Goal: Task Accomplishment & Management: Manage account settings

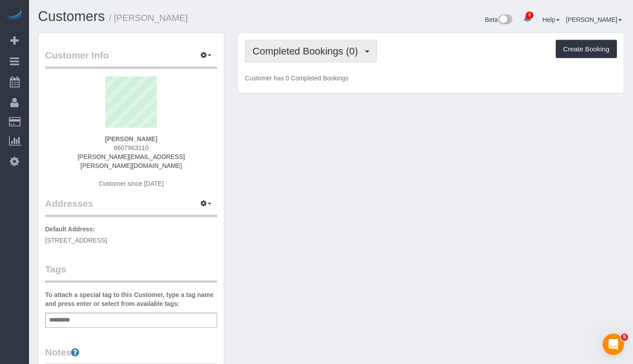
click at [298, 43] on button "Completed Bookings (0)" at bounding box center [311, 51] width 132 height 23
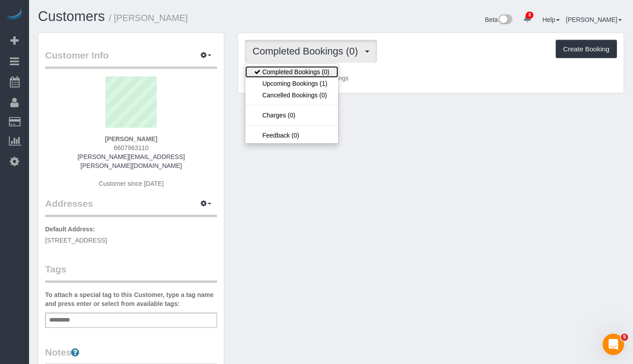
click at [298, 76] on link "Completed Bookings (0)" at bounding box center [291, 72] width 93 height 12
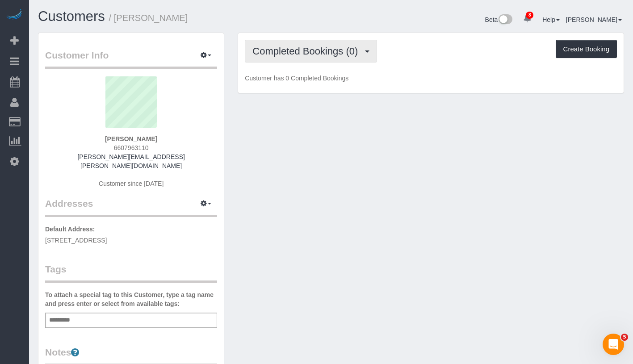
click at [320, 49] on span "Completed Bookings (0)" at bounding box center [307, 51] width 110 height 11
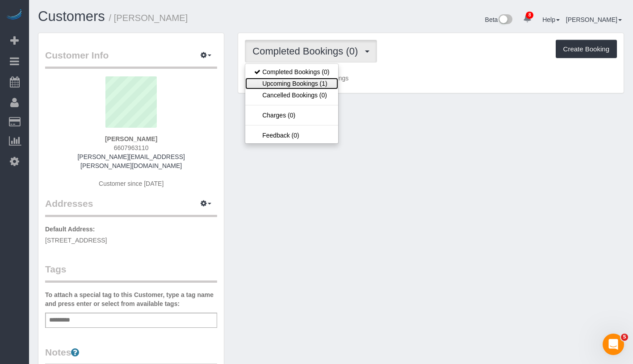
click at [305, 82] on link "Upcoming Bookings (1)" at bounding box center [291, 84] width 93 height 12
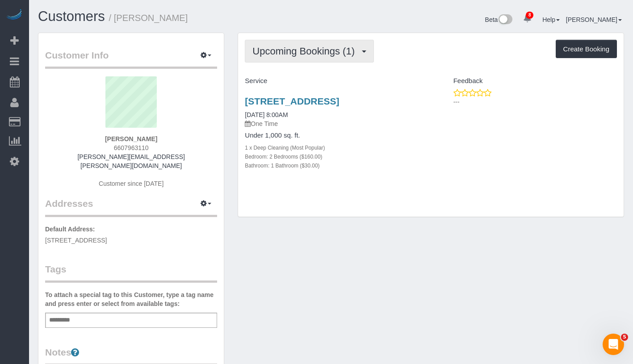
click at [326, 58] on button "Upcoming Bookings (1)" at bounding box center [309, 51] width 129 height 23
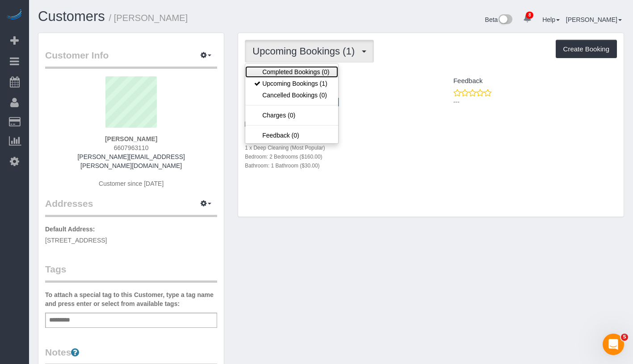
click at [315, 70] on link "Completed Bookings (0)" at bounding box center [291, 72] width 93 height 12
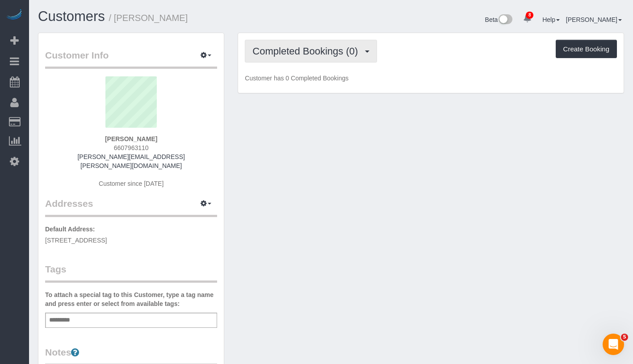
click at [333, 53] on span "Completed Bookings (0)" at bounding box center [307, 51] width 110 height 11
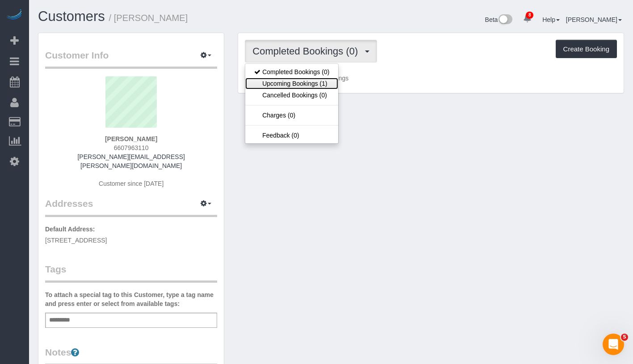
click at [306, 86] on link "Upcoming Bookings (1)" at bounding box center [291, 84] width 93 height 12
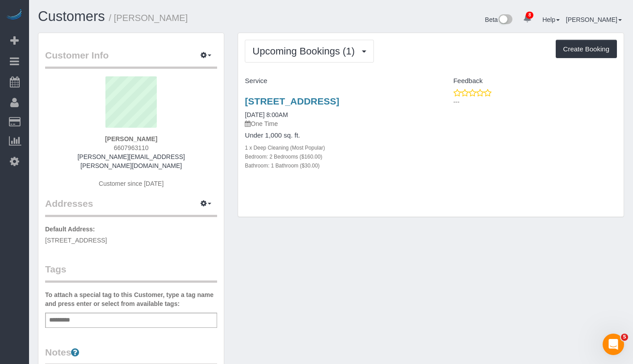
drag, startPoint x: 243, startPoint y: 95, endPoint x: 295, endPoint y: 113, distance: 55.3
click at [295, 113] on div "84 Windsor Place, Apt 2, Brooklyn, NY 11215 09/03/2025 8:00AM One Time Under 1,…" at bounding box center [334, 137] width 193 height 99
copy link "84 Windsor Place, Apt 2, Brooklyn, NY 11215"
click at [265, 102] on link "84 Windsor Place, Apt 2, Brooklyn, NY 11215" at bounding box center [292, 101] width 94 height 10
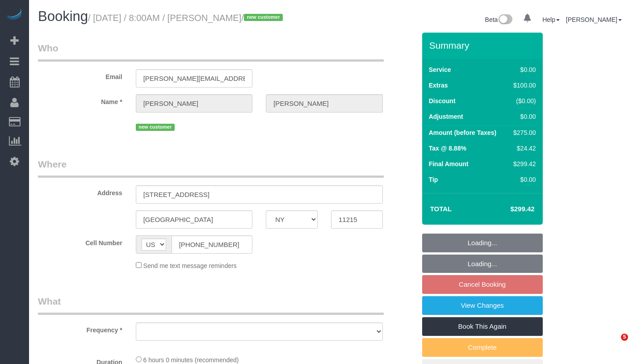
select select "NY"
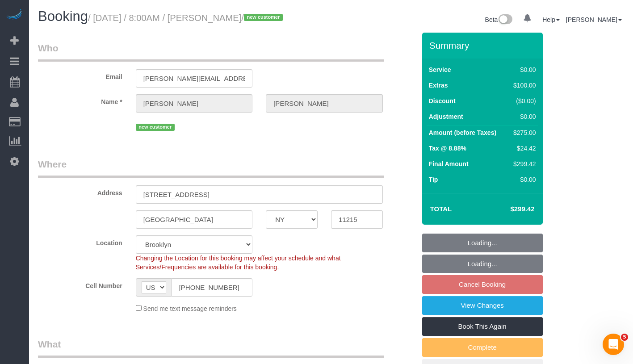
select select "object:688"
select select "string:stripe-pm_1S2Cv44VGloSiKo7FIBoyhks"
select select "2"
select select "spot1"
select select "number:56"
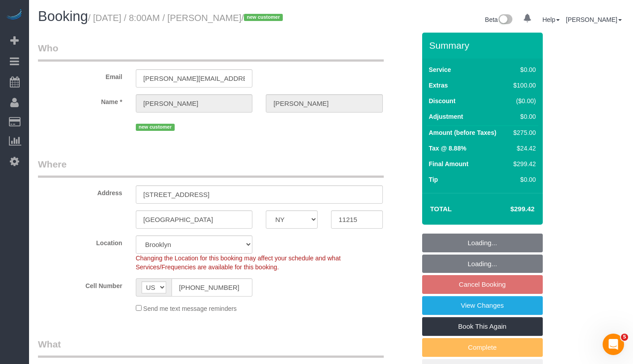
select select "number:71"
select select "number:14"
select select "number:5"
select select "object:1352"
select select "2"
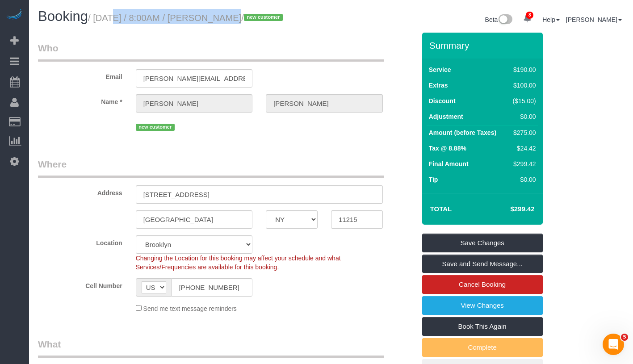
drag, startPoint x: 101, startPoint y: 14, endPoint x: 221, endPoint y: 16, distance: 119.3
click at [221, 16] on small "/ [DATE] / 8:00AM / [PERSON_NAME] / new customer" at bounding box center [187, 18] width 198 height 10
copy small "[DATE] / 8:00AM"
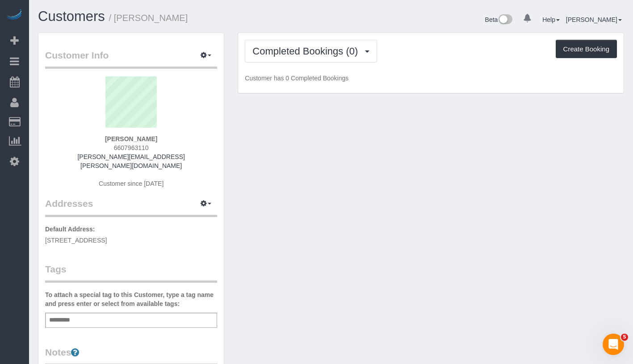
click at [125, 313] on div "Add a tag" at bounding box center [131, 320] width 172 height 15
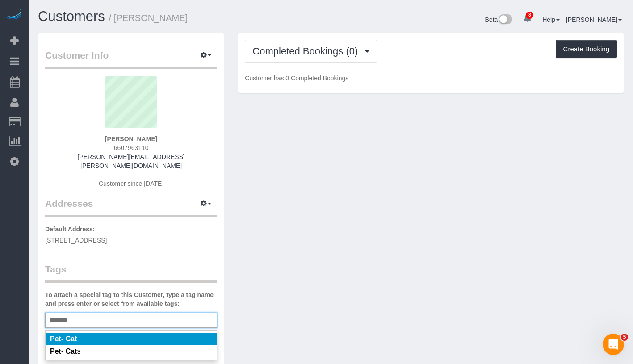
type input "********"
click at [112, 333] on li "Pet- Cat" at bounding box center [131, 339] width 171 height 13
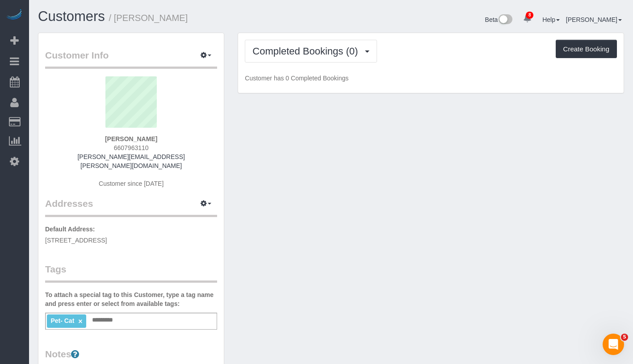
click at [326, 265] on div "Customer Info Edit Contact Info Send Message Email Preferences Special Sales Ta…" at bounding box center [331, 333] width 600 height 601
drag, startPoint x: 114, startPoint y: 141, endPoint x: 152, endPoint y: 139, distance: 37.6
click at [152, 139] on div "Kim Cohan 6607963110 cohan.scholes@gmail.com Customer since 2025" at bounding box center [131, 136] width 172 height 121
copy strong "Kim Cohan"
click at [323, 52] on span "Completed Bookings (0)" at bounding box center [307, 51] width 110 height 11
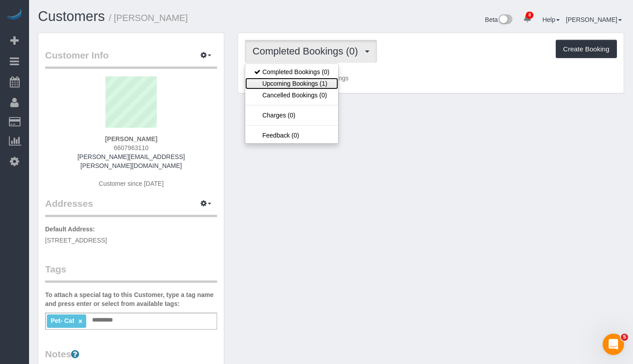
click at [293, 86] on link "Upcoming Bookings (1)" at bounding box center [291, 84] width 93 height 12
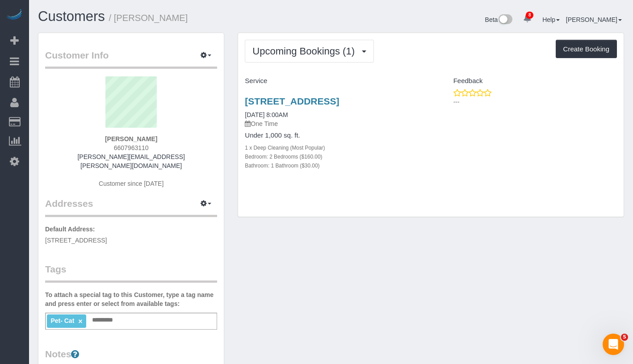
drag, startPoint x: 243, startPoint y: 94, endPoint x: 276, endPoint y: 109, distance: 36.4
click at [276, 109] on div "84 Windsor Place, Apt 2, Brooklyn, NY 11215 09/03/2025 8:00AM One Time Under 1,…" at bounding box center [334, 137] width 193 height 99
copy link "84 Windsor Place, Apt 2, Brooklyn, NY 11215"
click at [261, 118] on link "09/03/2025 8:00AM" at bounding box center [266, 114] width 43 height 7
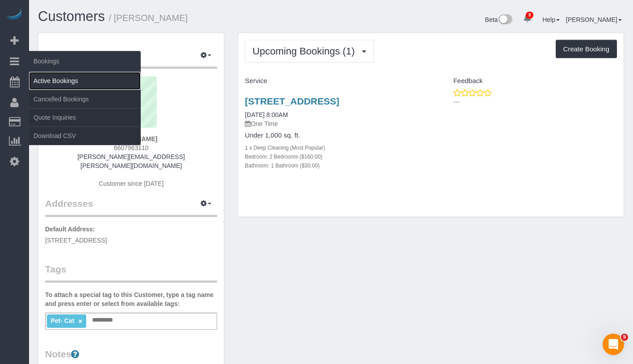
click at [75, 85] on link "Active Bookings" at bounding box center [85, 81] width 112 height 18
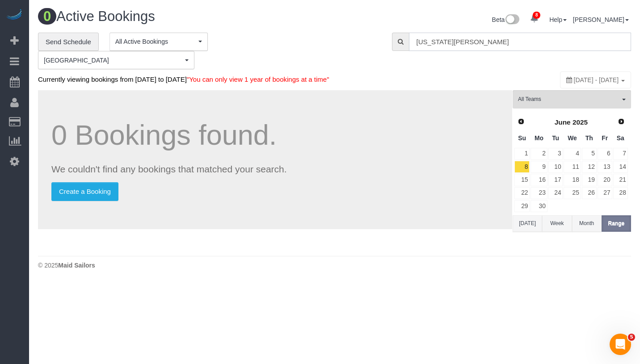
click at [592, 34] on input "Virginia Smit" at bounding box center [520, 42] width 222 height 18
click at [591, 34] on input "Virginia Smit" at bounding box center [520, 42] width 222 height 18
paste input "Anton Potter"
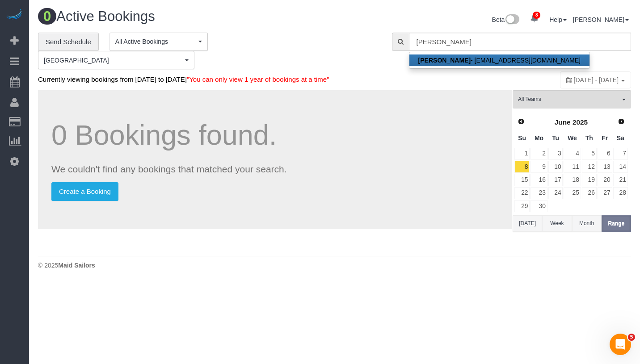
click at [477, 55] on link "Anton Potter - potter_anton@hotmail.co.uk" at bounding box center [499, 61] width 180 height 12
type input "potter_anton@hotmail.co.uk"
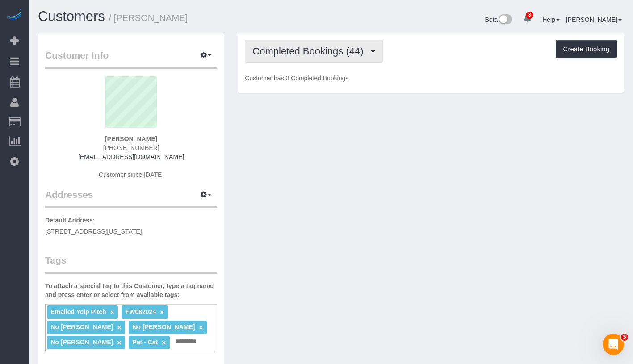
click at [273, 52] on span "Completed Bookings (44)" at bounding box center [309, 51] width 115 height 11
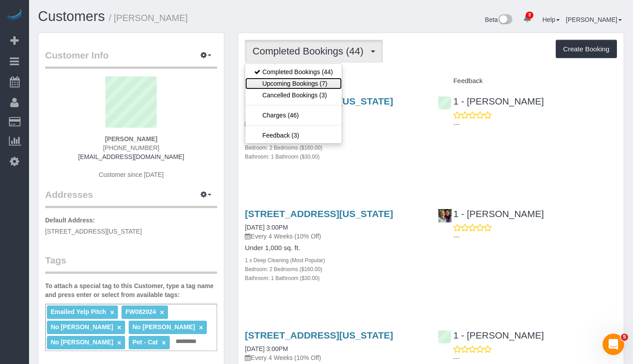
click at [290, 82] on link "Upcoming Bookings (7)" at bounding box center [293, 84] width 97 height 12
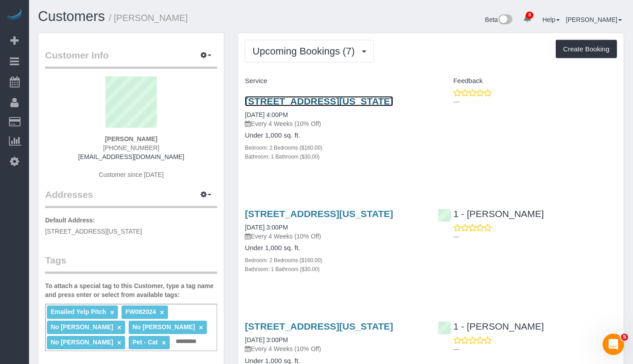
click at [325, 100] on link "299 Pearl Street, Apt 3d, New York, NY 10038" at bounding box center [319, 101] width 148 height 10
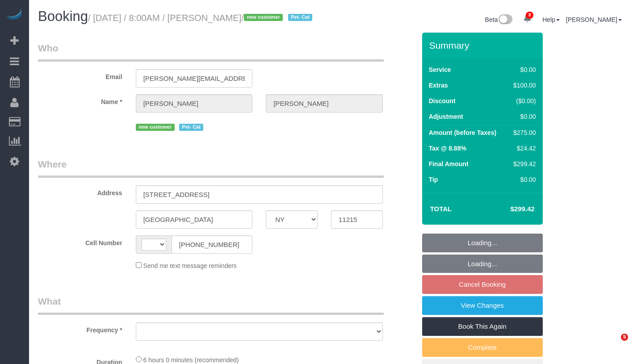
select select "NY"
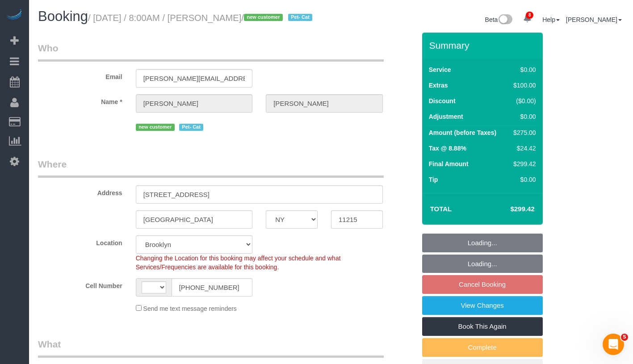
select select "object:449"
select select "string:[GEOGRAPHIC_DATA]"
select select "string:stripe-pm_1S2Cv44VGloSiKo7FIBoyhks"
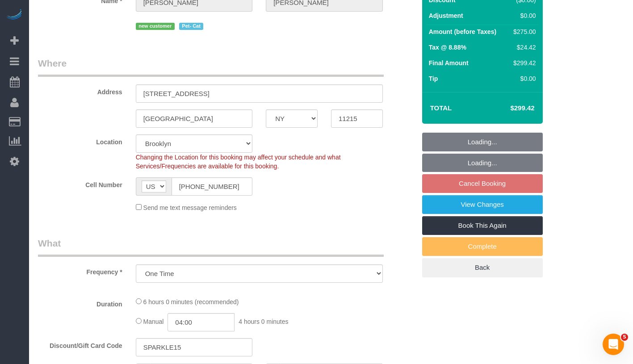
scroll to position [172, 0]
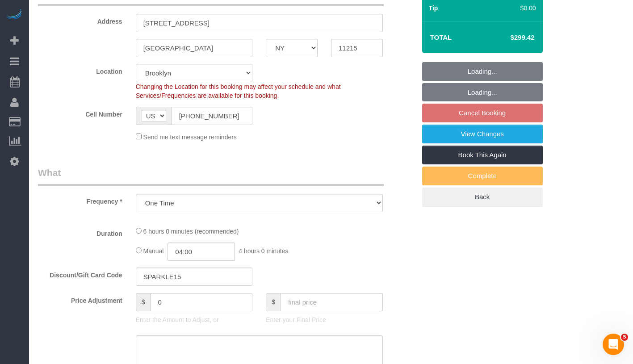
select select "spot1"
select select "number:56"
select select "number:71"
select select "number:14"
select select "number:5"
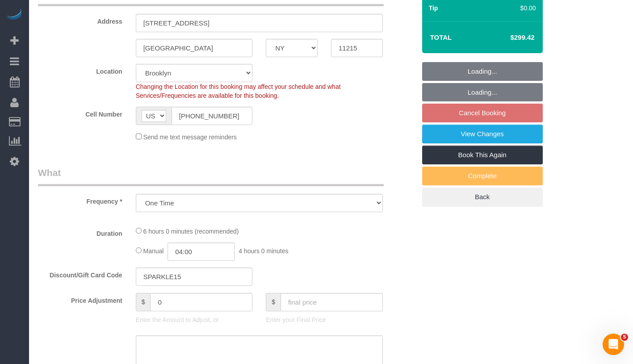
select select "2"
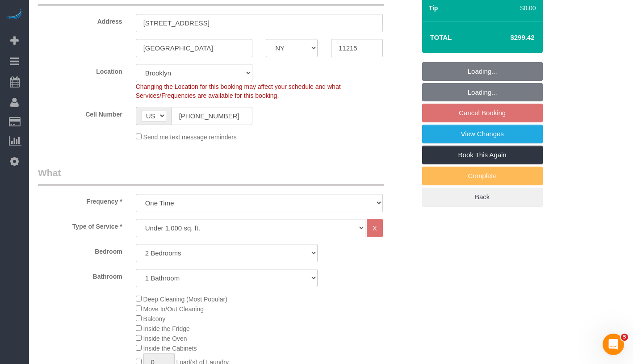
select select "2"
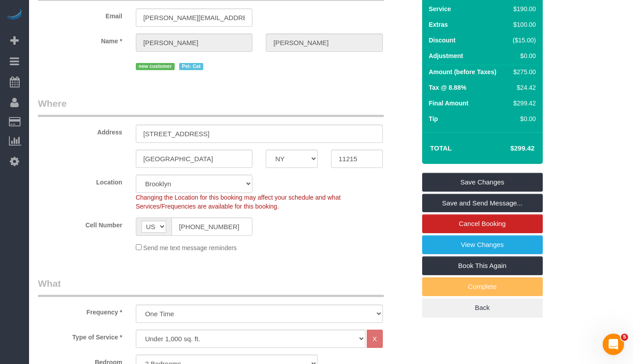
scroll to position [0, 0]
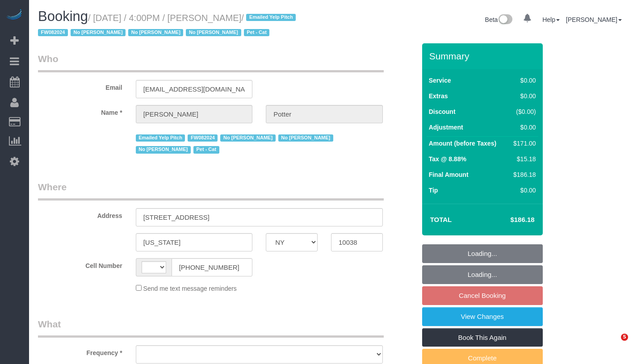
select select "NY"
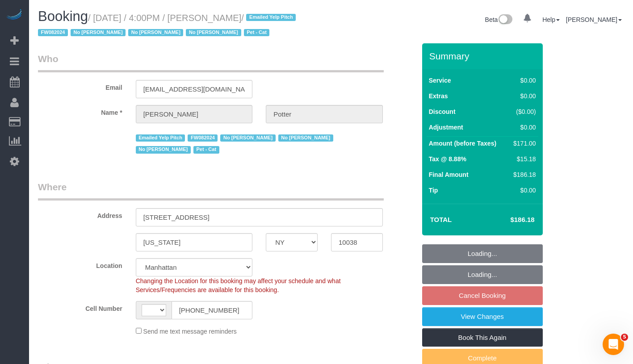
select select "string:[GEOGRAPHIC_DATA]"
select select "object:712"
select select "string:stripe-pm_1M0pwl4VGloSiKo7e0pYCX8B"
select select "spot9"
select select "number:89"
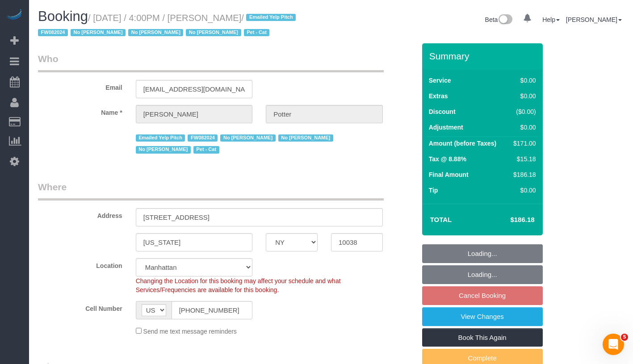
select select "number:90"
select select "number:14"
select select "number:5"
select select "object:1359"
select select "2"
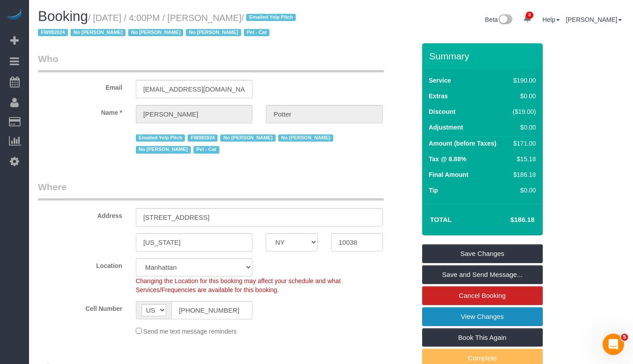
click at [514, 314] on link "View Changes" at bounding box center [482, 316] width 121 height 19
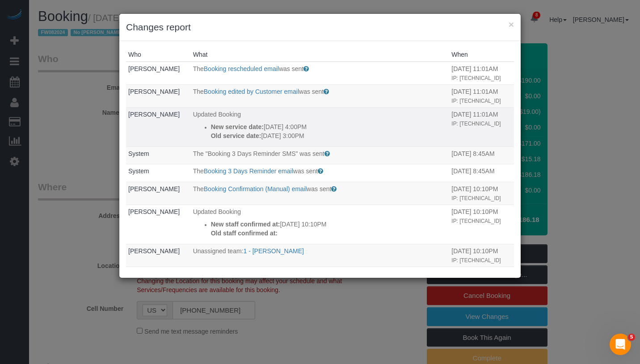
drag, startPoint x: 316, startPoint y: 156, endPoint x: 197, endPoint y: 144, distance: 119.8
click at [197, 140] on ul "New service date: 09/04/2025 4:00PM Old service date: 09/03/2025 3:00PM" at bounding box center [320, 131] width 254 height 18
copy div "New service date: 09/04/2025 4:00PM Old service date: 09/03/2025 3:00PM"
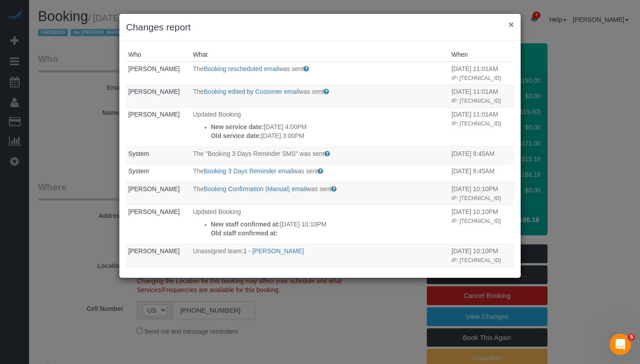
click at [510, 26] on button "×" at bounding box center [511, 24] width 5 height 9
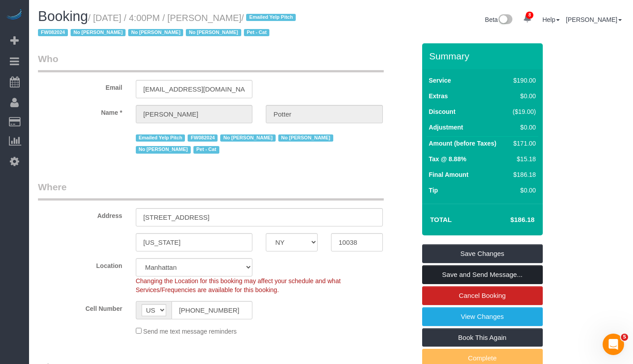
click at [511, 271] on link "Save and Send Message..." at bounding box center [482, 274] width 121 height 19
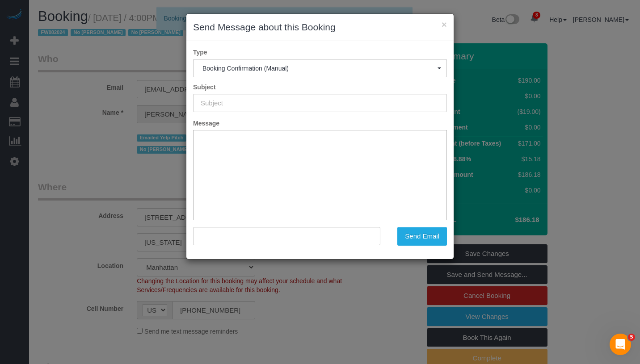
type input "Cleaning Confirmed for 09/04/2025 at 4:00pm"
type input ""Anton Potter" <potter_anton@hotmail.co.uk>"
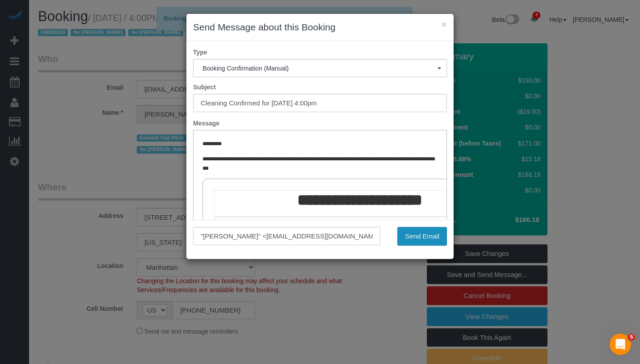
click at [422, 232] on button "Send Email" at bounding box center [422, 236] width 50 height 19
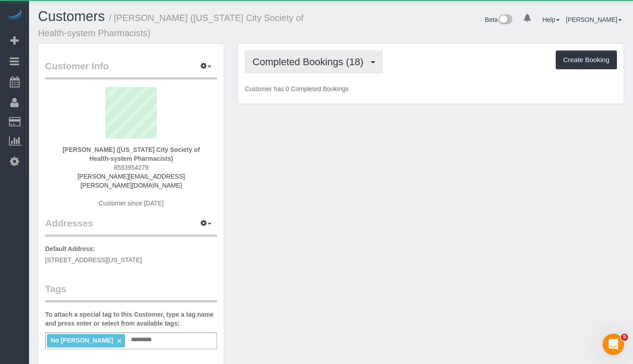
click at [294, 57] on span "Completed Bookings (18)" at bounding box center [309, 61] width 115 height 11
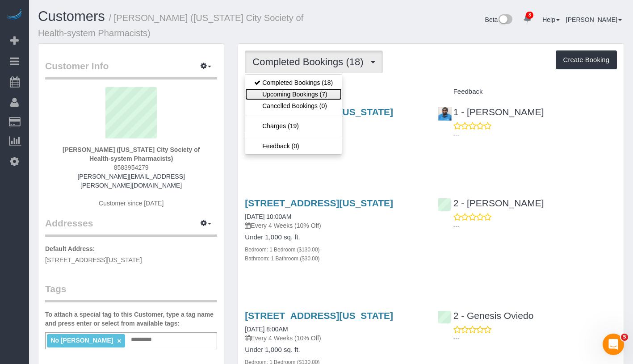
click at [290, 92] on link "Upcoming Bookings (7)" at bounding box center [293, 94] width 97 height 12
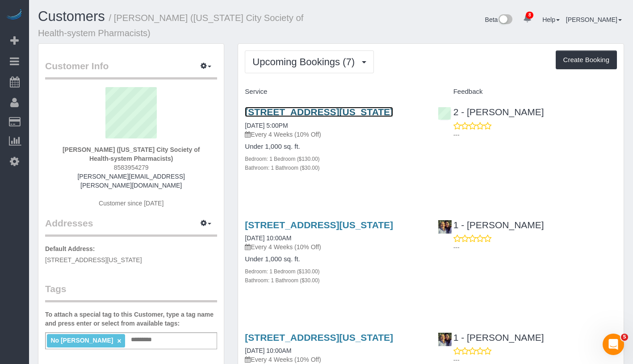
click at [306, 114] on link "200 West 26th Street, Apt. 1108, New York, NY 10001" at bounding box center [319, 112] width 148 height 10
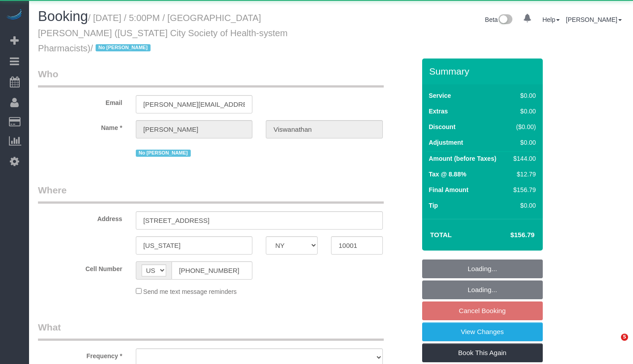
select select "NY"
select select "number:89"
select select "number:90"
select select "number:15"
select select "number:5"
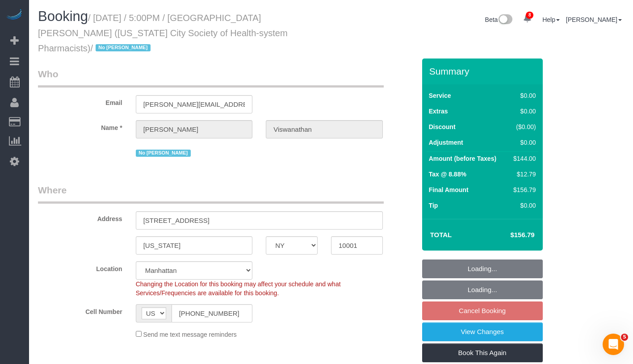
select select "object:946"
select select "1"
select select "spot5"
select select "1"
select select "object:1383"
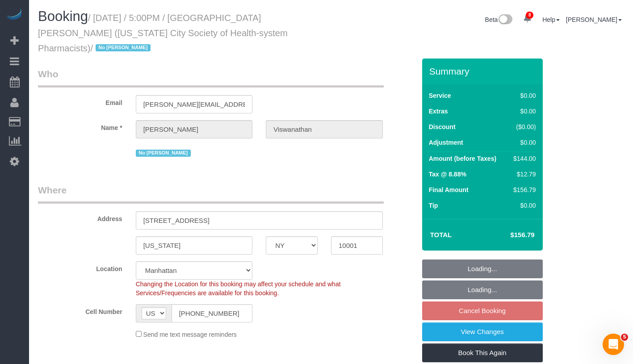
select select "string:stripe-pm_1PH4ys4VGloSiKo7AWBBUlHu"
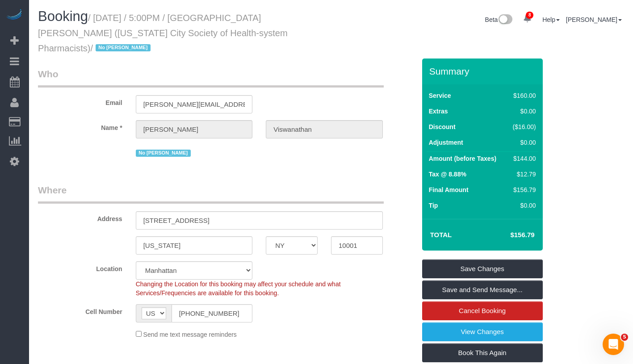
drag, startPoint x: 98, startPoint y: 17, endPoint x: 256, endPoint y: 39, distance: 159.3
click at [256, 39] on h1 "Booking / September 01, 2025 / 5:00PM / Harsha Viswanathan (New York City Socie…" at bounding box center [181, 32] width 286 height 46
copy small "September 01, 2025 / 5:00PM / Harsha Viswanathan (New York City Society of Heal…"
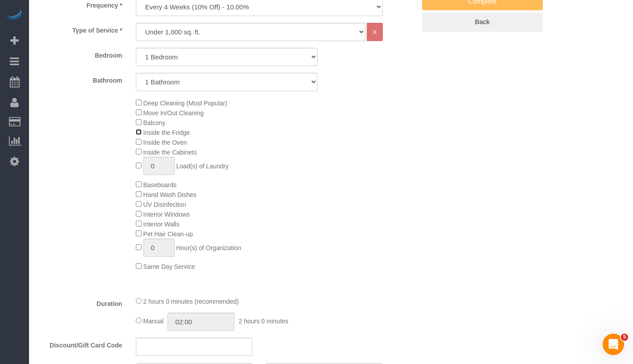
scroll to position [394, 0]
select select "spot58"
type input "02:30"
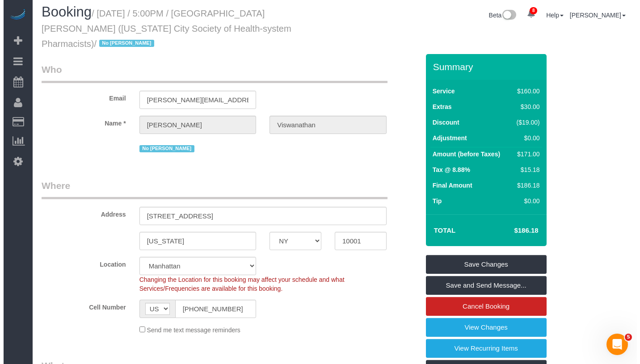
scroll to position [0, 0]
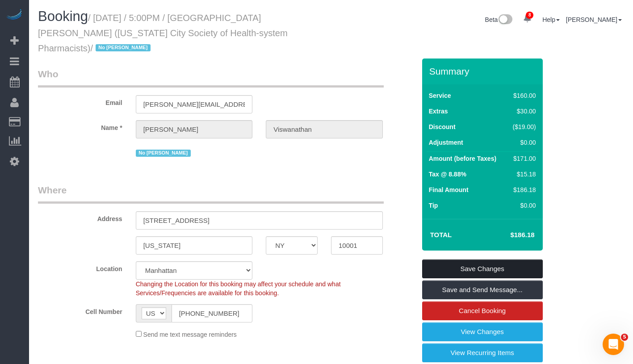
click at [496, 260] on link "Save Changes" at bounding box center [482, 269] width 121 height 19
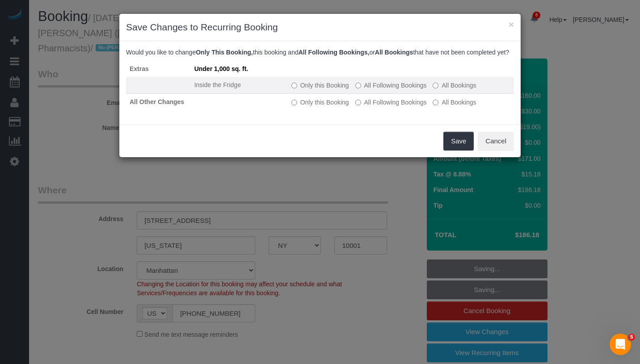
click at [300, 90] on label "Only this Booking" at bounding box center [320, 85] width 58 height 9
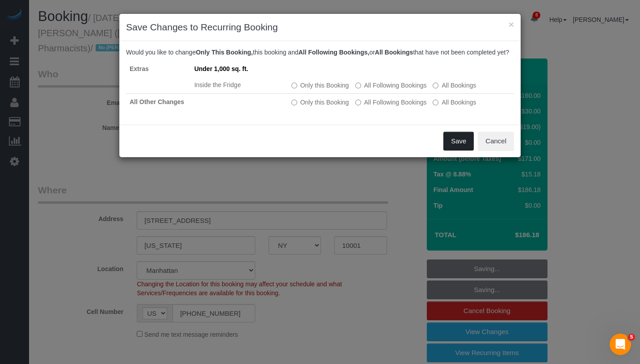
click at [459, 151] on button "Save" at bounding box center [458, 141] width 30 height 19
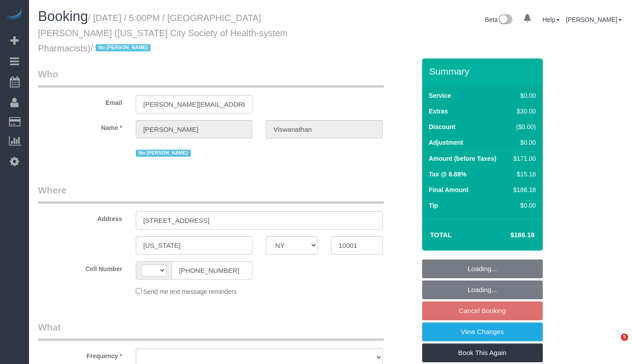
select select "NY"
select select "object:445"
select select "number:89"
select select "number:90"
select select "number:15"
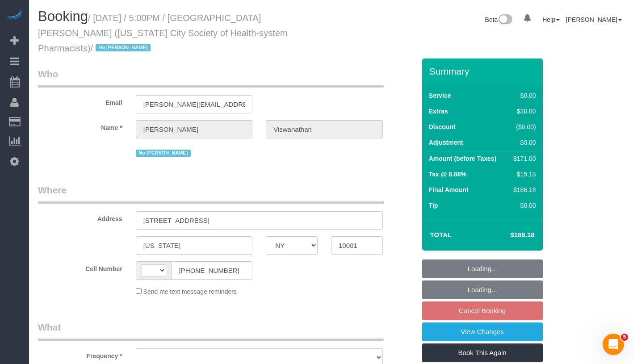
select select "number:5"
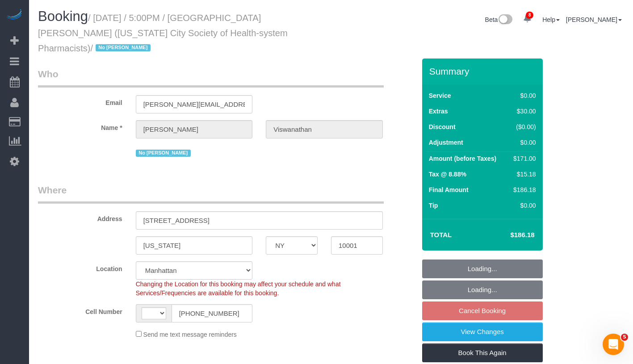
select select "object:596"
select select "string:[GEOGRAPHIC_DATA]"
select select "string:stripe-pm_1PH4ys4VGloSiKo7AWBBUlHu"
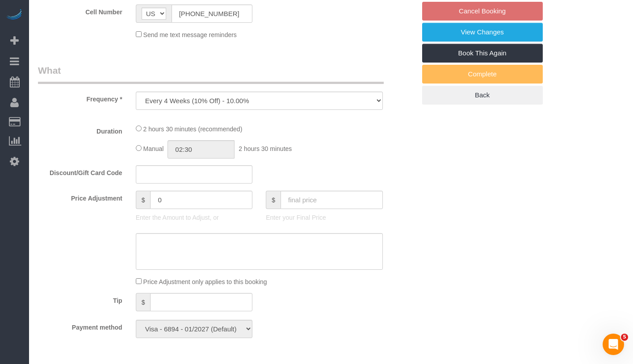
select select "spot5"
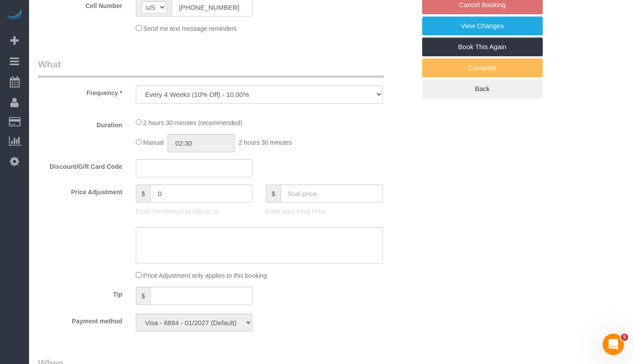
select select "1"
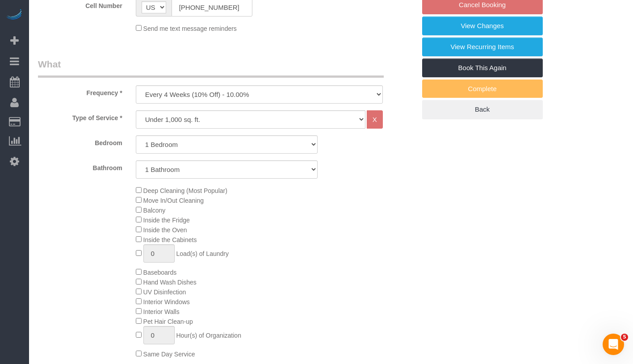
select select "1"
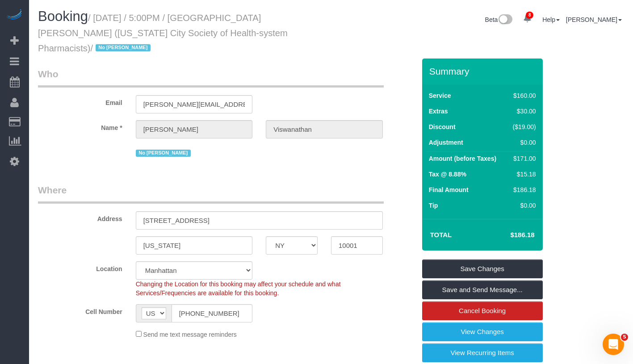
drag, startPoint x: 503, startPoint y: 220, endPoint x: 537, endPoint y: 221, distance: 34.0
click at [537, 224] on td "$186.18" at bounding box center [509, 235] width 58 height 22
copy h4 "$186.18"
click at [523, 281] on link "Save and Send Message..." at bounding box center [482, 290] width 121 height 19
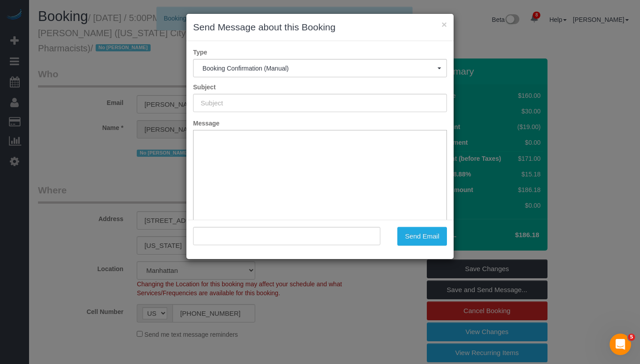
type input "Cleaning Confirmed for [DATE] 5:00pm"
type input ""[PERSON_NAME]" <[PERSON_NAME][EMAIL_ADDRESS][PERSON_NAME][DOMAIN_NAME]>"
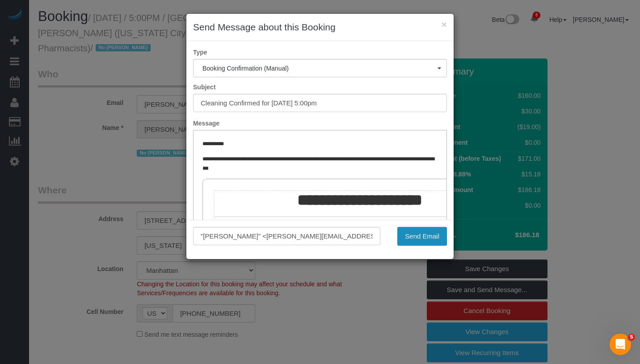
click at [433, 233] on button "Send Email" at bounding box center [422, 236] width 50 height 19
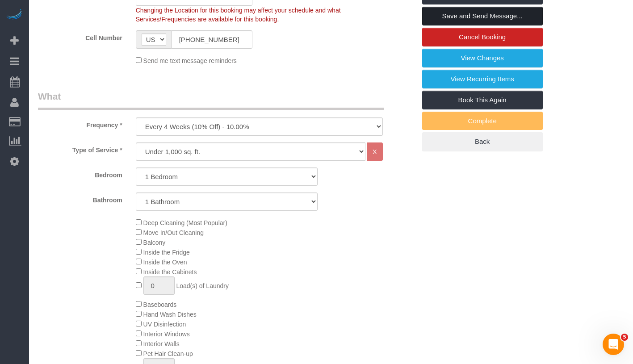
scroll to position [616, 0]
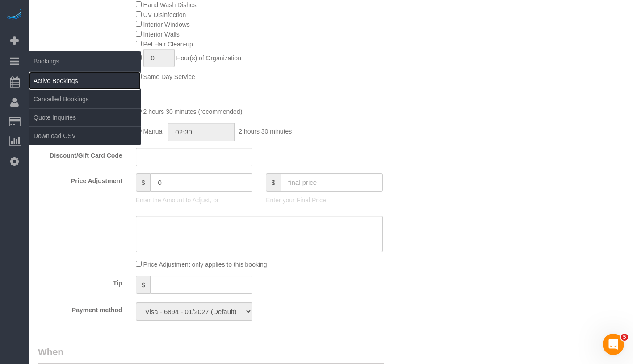
click at [54, 78] on link "Active Bookings" at bounding box center [85, 81] width 112 height 18
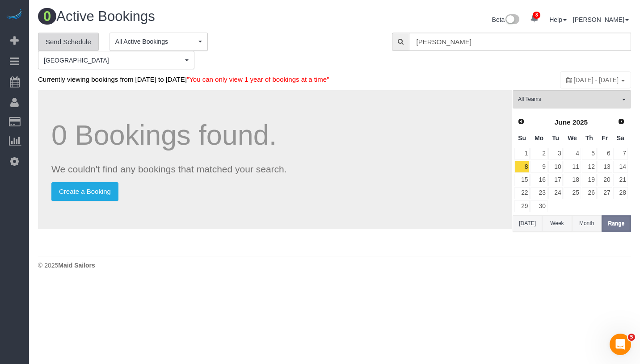
click at [88, 46] on link "Send Schedule" at bounding box center [68, 42] width 61 height 19
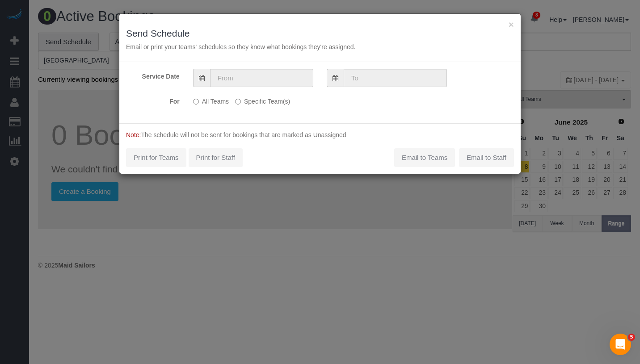
click at [243, 101] on label "Specific Team(s)" at bounding box center [262, 100] width 55 height 12
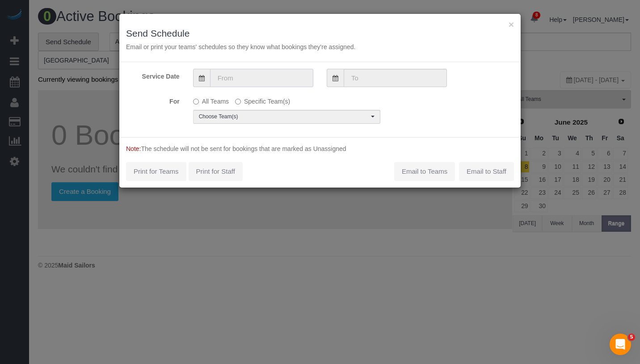
click at [261, 79] on input "text" at bounding box center [261, 78] width 103 height 18
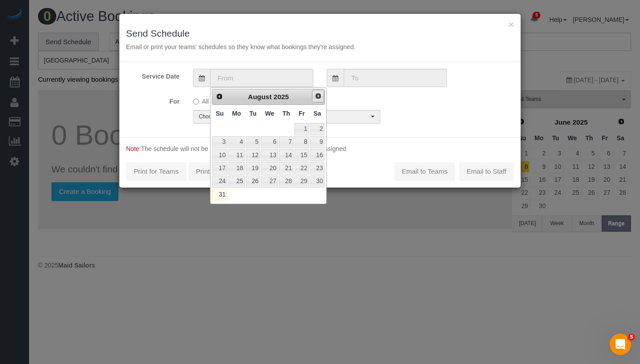
click at [315, 96] on span "Next" at bounding box center [318, 96] width 7 height 7
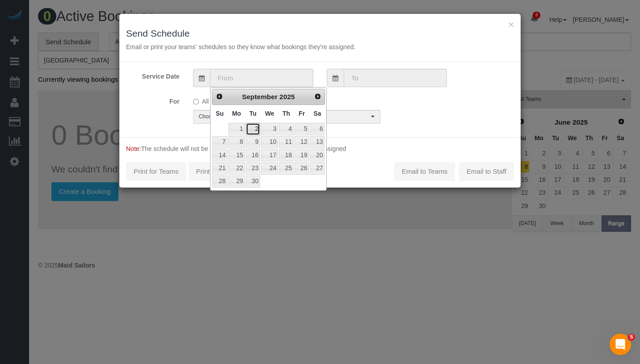
click at [246, 126] on link "2" at bounding box center [253, 129] width 14 height 12
type input "09/02/2025"
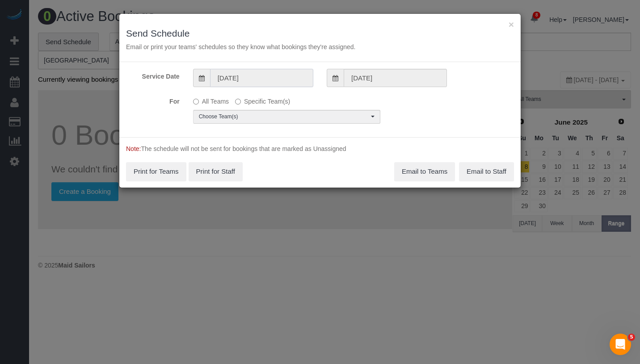
click at [271, 80] on input "09/02/2025" at bounding box center [261, 78] width 103 height 18
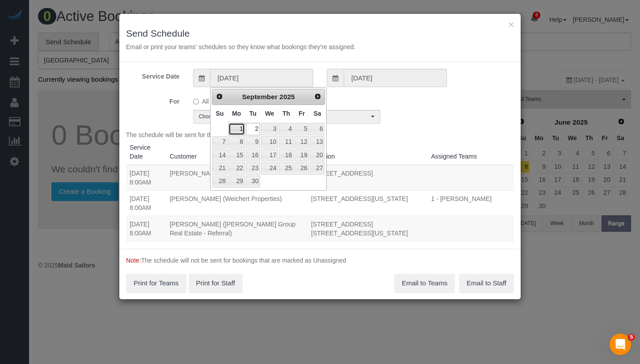
click at [244, 130] on link "1" at bounding box center [236, 129] width 17 height 12
type input "09/01/2025"
click at [244, 130] on link "1" at bounding box center [236, 129] width 17 height 12
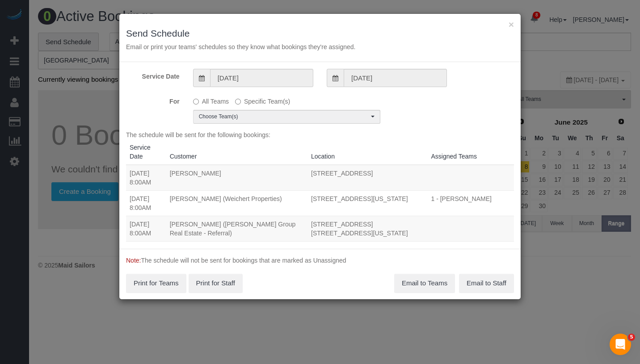
click at [409, 106] on div "For All Teams Specific Team(s) Choose Team(s) * - K.J. *Irene Flores - Test 000…" at bounding box center [319, 109] width 401 height 30
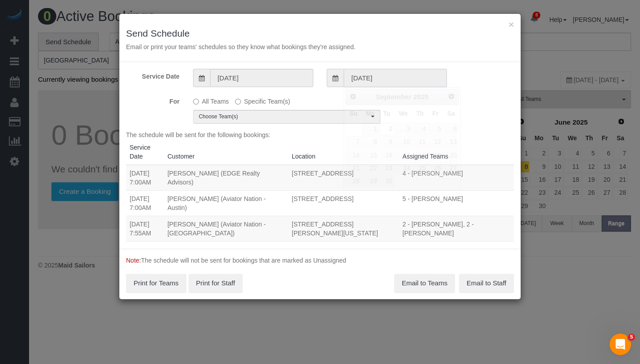
click at [361, 72] on input "09/02/2025" at bounding box center [395, 78] width 103 height 18
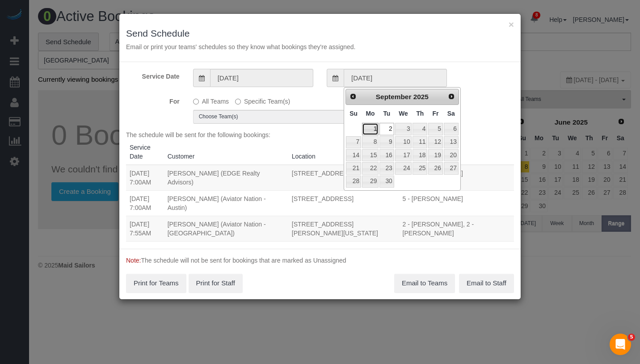
click at [374, 129] on link "1" at bounding box center [370, 129] width 17 height 12
type input "09/01/2025"
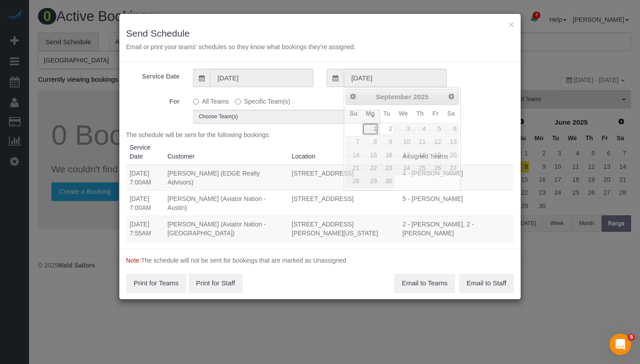
click at [374, 129] on link "1" at bounding box center [370, 129] width 17 height 12
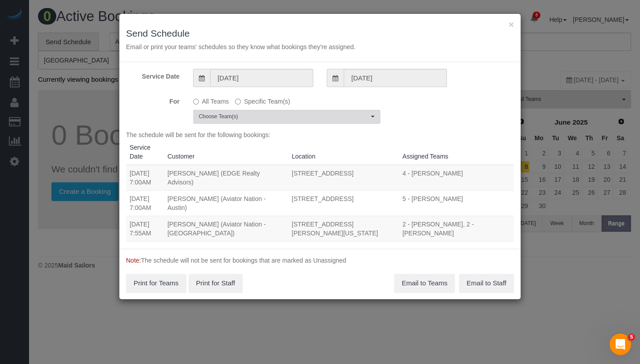
click at [294, 120] on span "Choose Team(s)" at bounding box center [284, 117] width 170 height 8
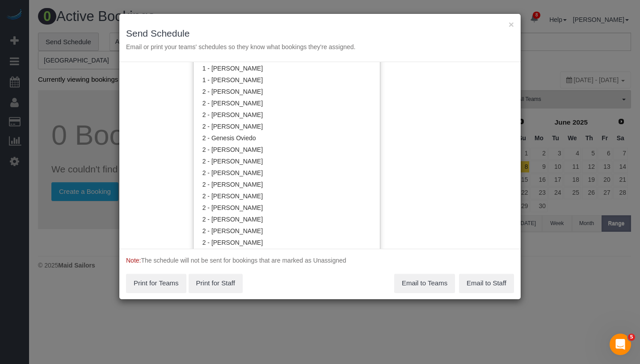
scroll to position [523, 0]
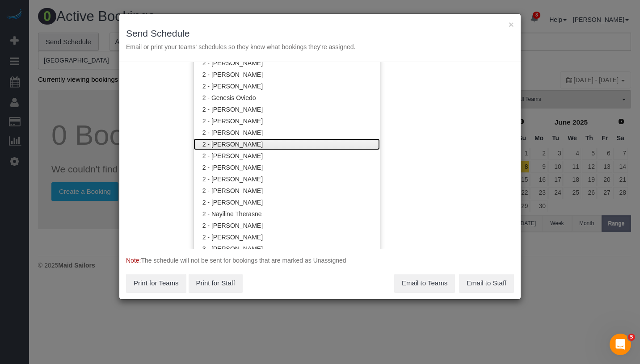
click at [310, 143] on link "2 - [PERSON_NAME]" at bounding box center [286, 145] width 186 height 12
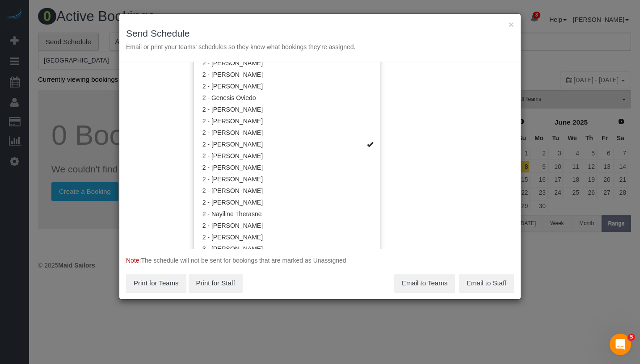
click at [416, 118] on div "Service Date 09/01/2025 09/01/2025 For All Teams Specific Team(s) 2 - Katherine…" at bounding box center [319, 155] width 401 height 187
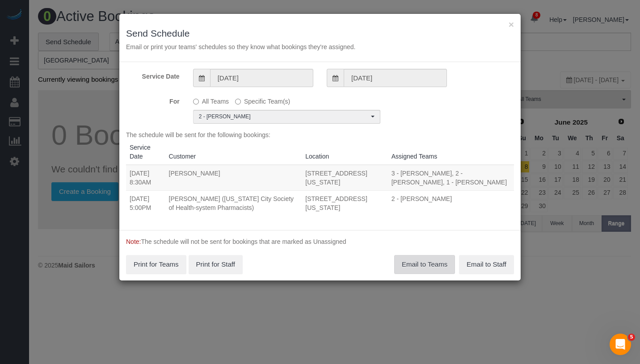
click at [437, 257] on button "Email to Teams" at bounding box center [424, 264] width 61 height 19
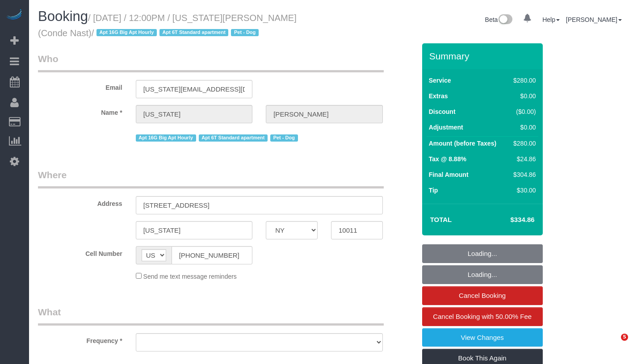
select select "NY"
select select "object:706"
select select "number:58"
select select "number:72"
select select "number:13"
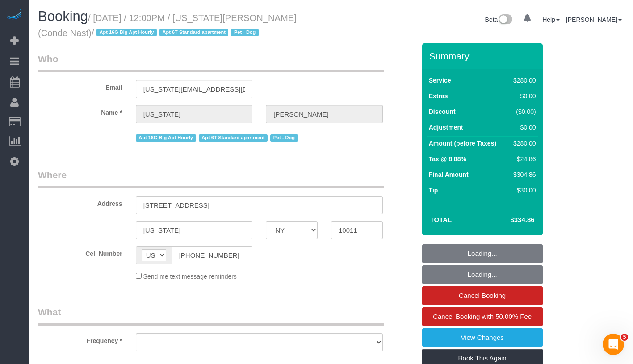
select select "number:6"
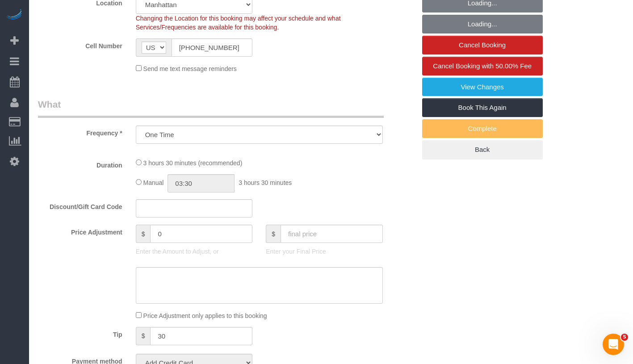
select select "object:855"
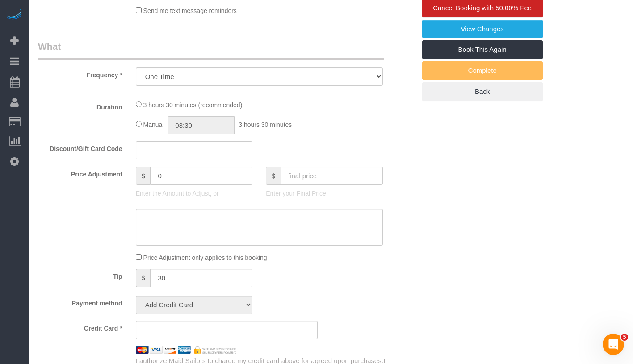
select select "string:stripe-pm_1R4ht54VGloSiKo72HDr2sM7"
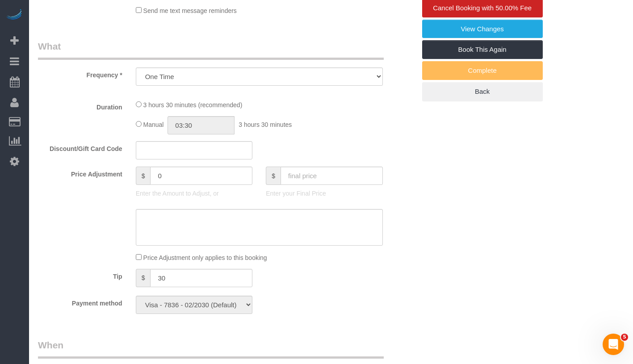
select select "210"
select select "spot1"
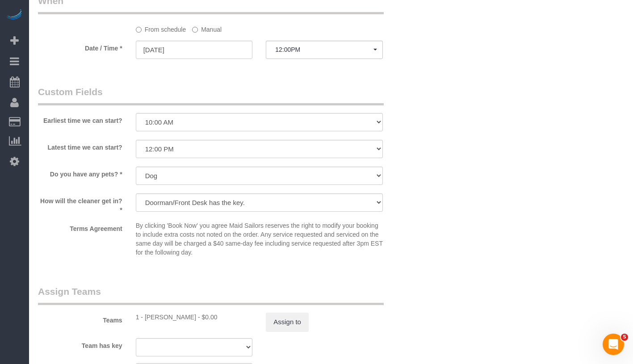
scroll to position [1070, 0]
